Goal: Task Accomplishment & Management: Complete application form

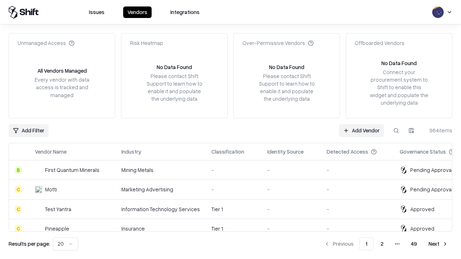
click at [361, 130] on link "Add Vendor" at bounding box center [361, 130] width 45 height 13
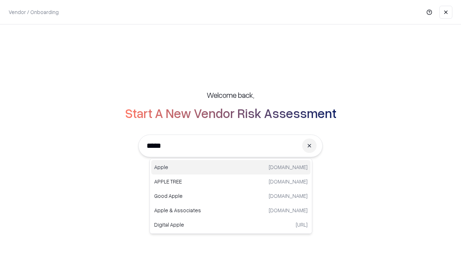
click at [231, 168] on div "Apple [DOMAIN_NAME]" at bounding box center [230, 167] width 159 height 14
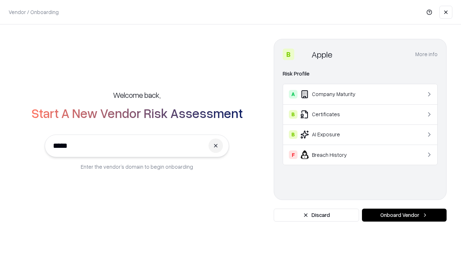
type input "*****"
click at [404, 215] on button "Onboard Vendor" at bounding box center [404, 215] width 85 height 13
